Goal: Information Seeking & Learning: Learn about a topic

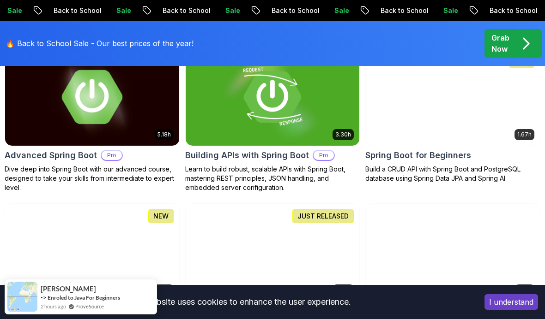
scroll to position [309, 0]
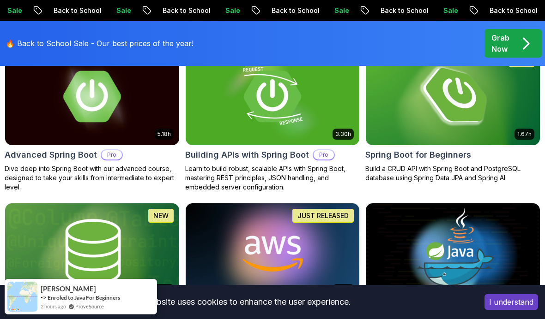
click at [441, 160] on h2 "Spring Boot for Beginners" at bounding box center [418, 155] width 106 height 13
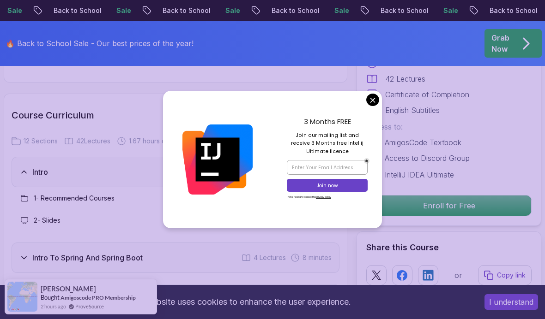
scroll to position [1180, 0]
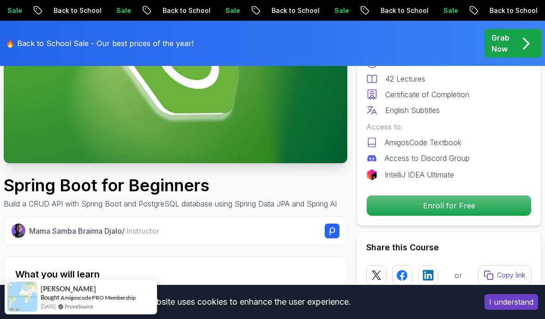
scroll to position [276, 0]
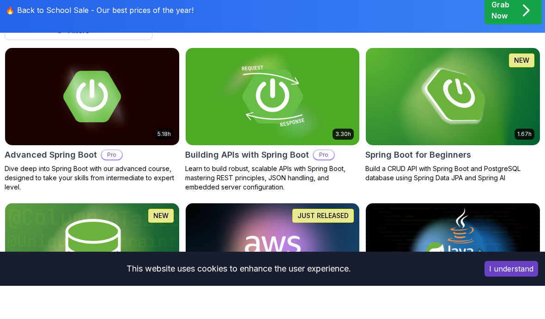
scroll to position [309, 0]
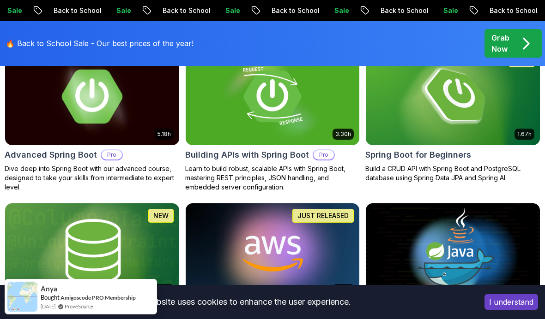
click at [48, 149] on h2 "Advanced Spring Boot" at bounding box center [51, 155] width 92 height 13
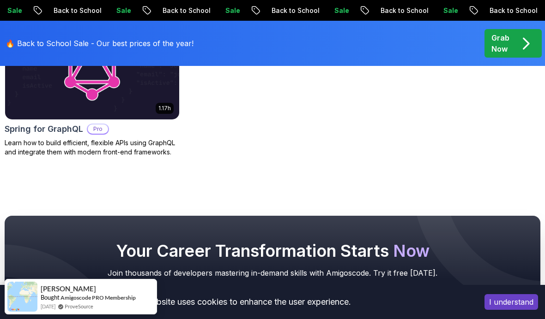
scroll to position [958, 0]
